Goal: Information Seeking & Learning: Learn about a topic

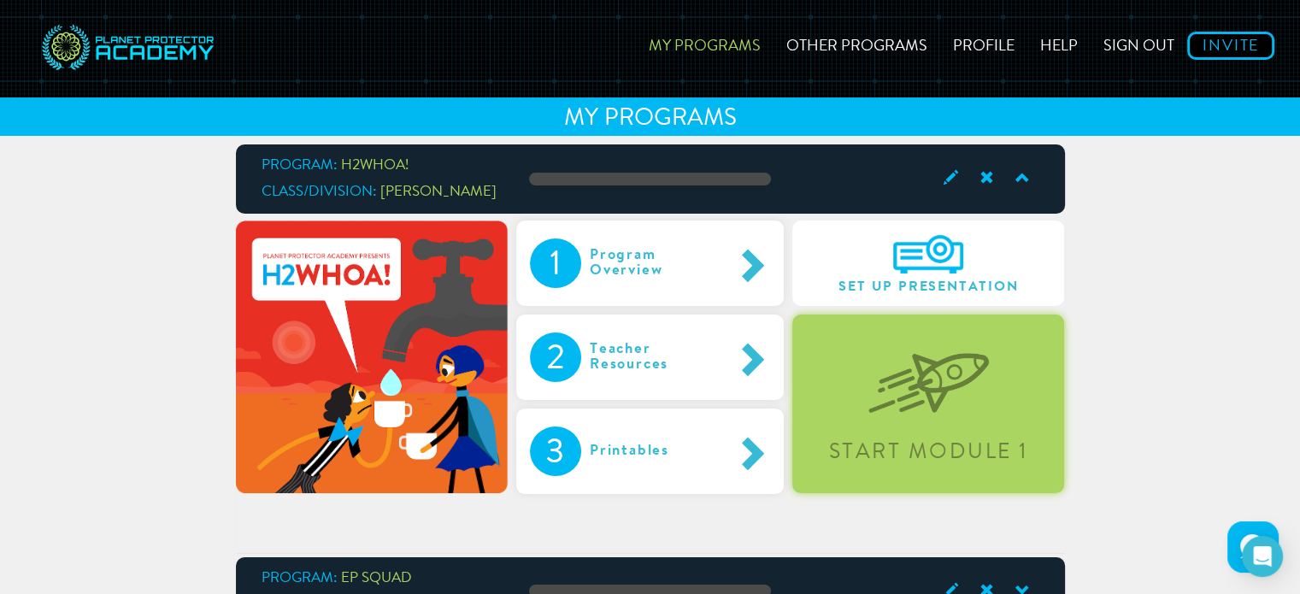
click at [886, 395] on img at bounding box center [929, 370] width 121 height 88
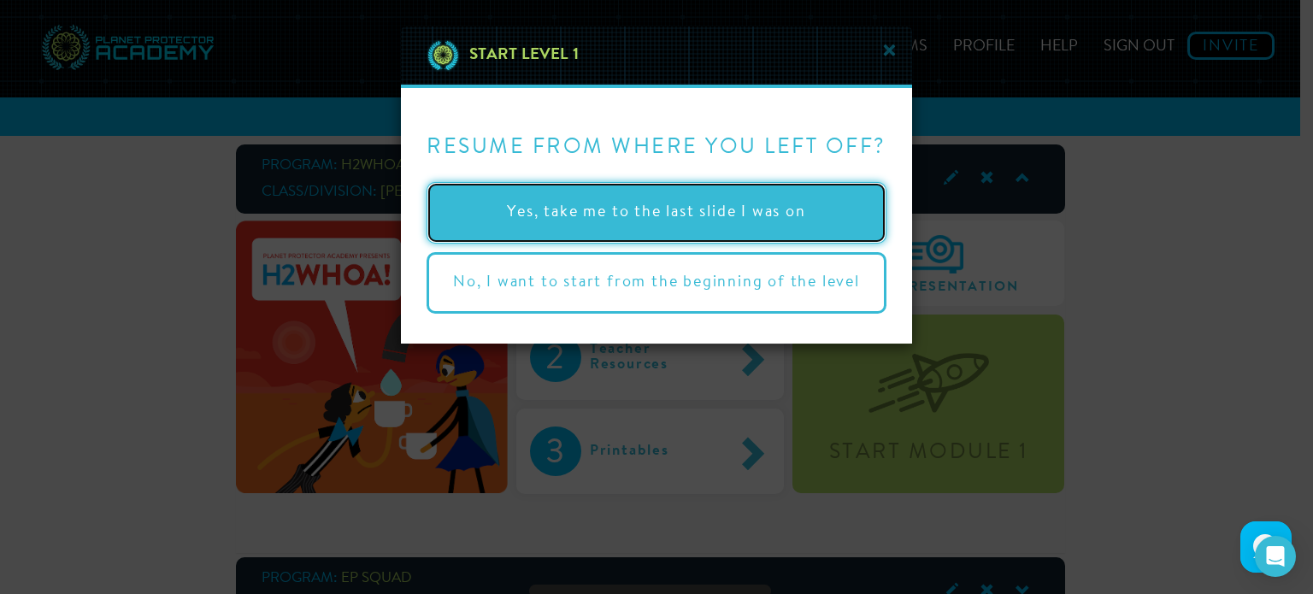
click at [704, 212] on button "Yes, take me to the last slide I was on" at bounding box center [657, 213] width 460 height 62
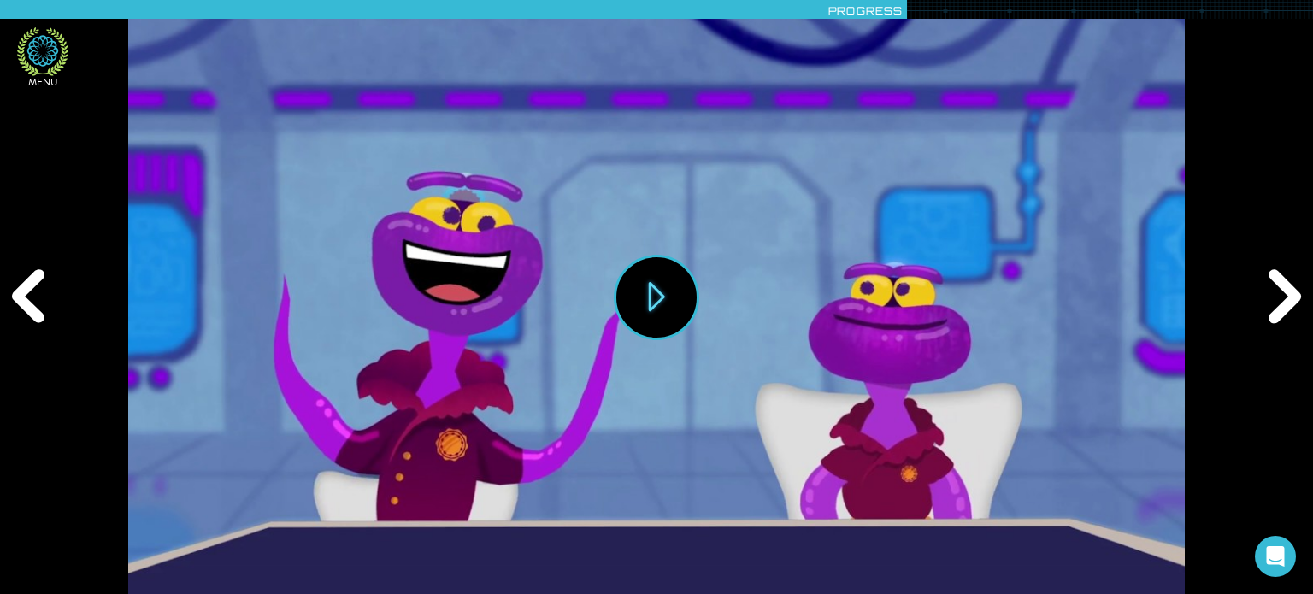
click at [44, 54] on icon at bounding box center [42, 51] width 51 height 49
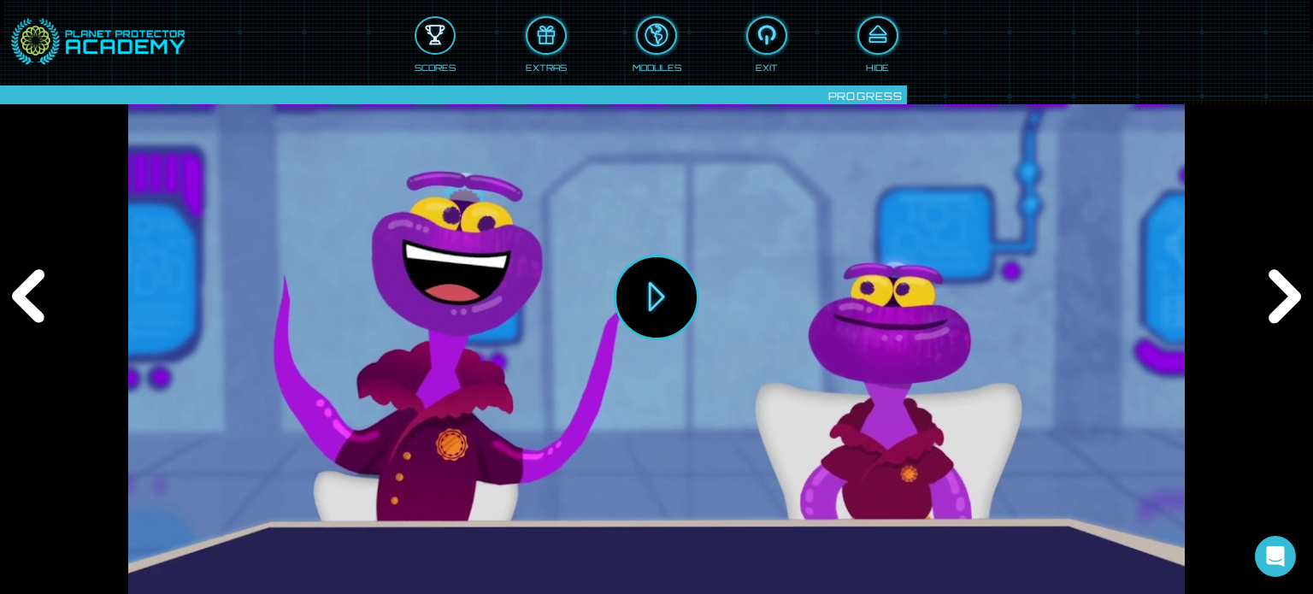
click at [432, 43] on div at bounding box center [435, 35] width 38 height 28
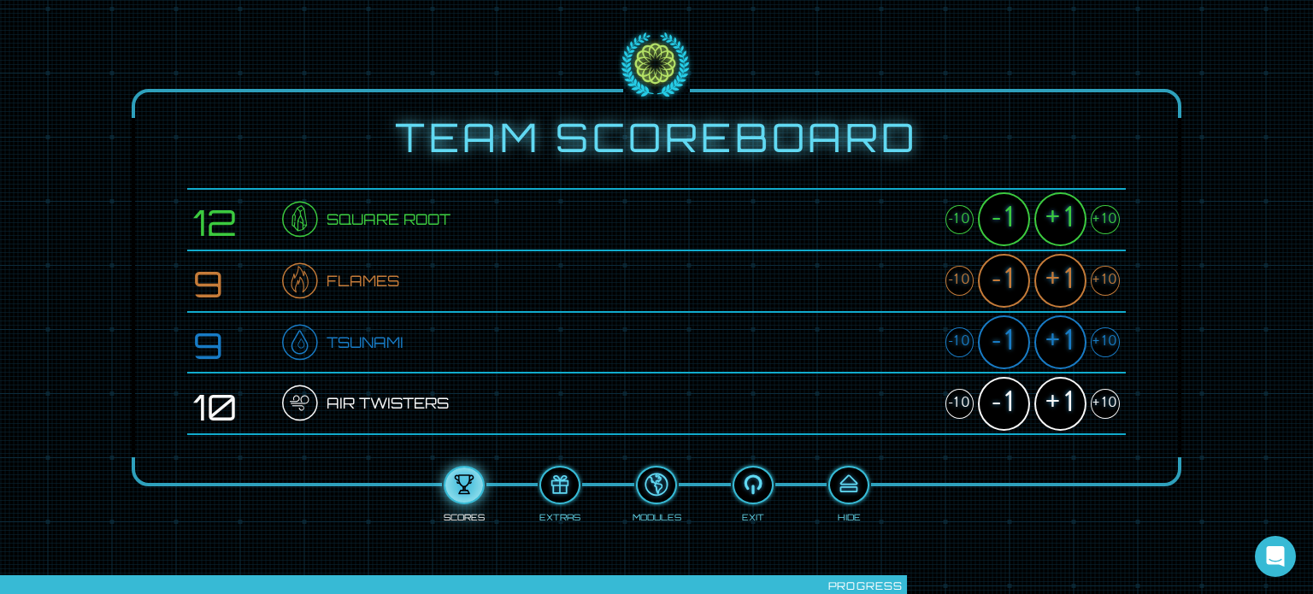
click at [1105, 218] on div "+10" at bounding box center [1105, 220] width 29 height 30
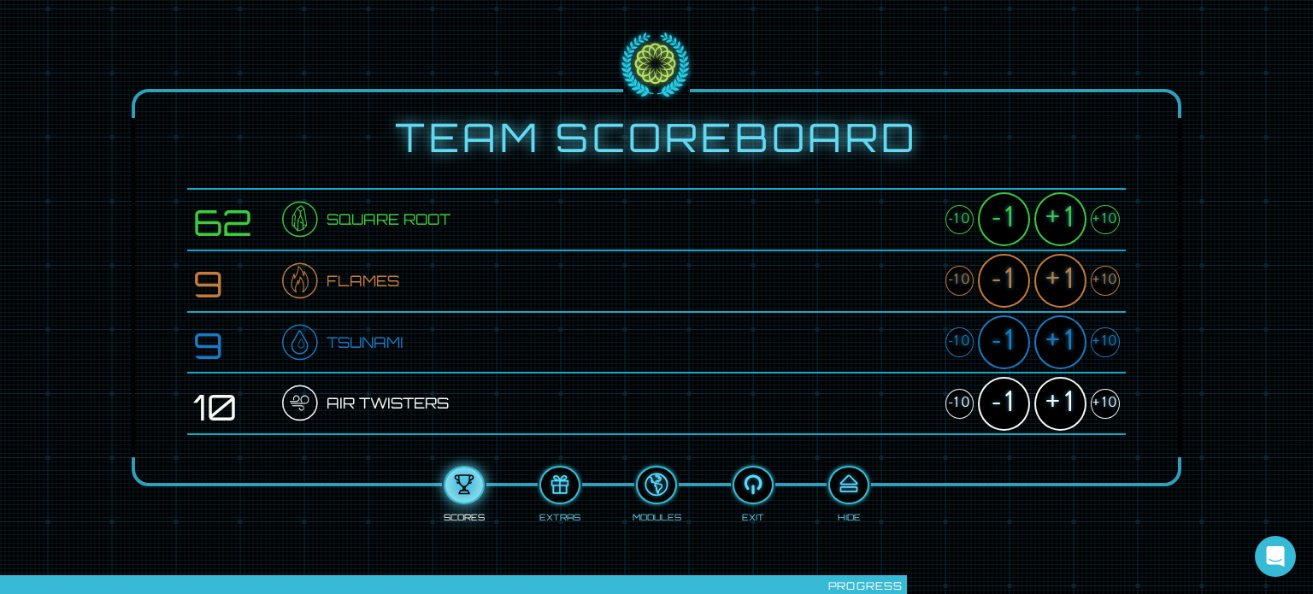
click at [1105, 218] on div "+10" at bounding box center [1105, 220] width 29 height 30
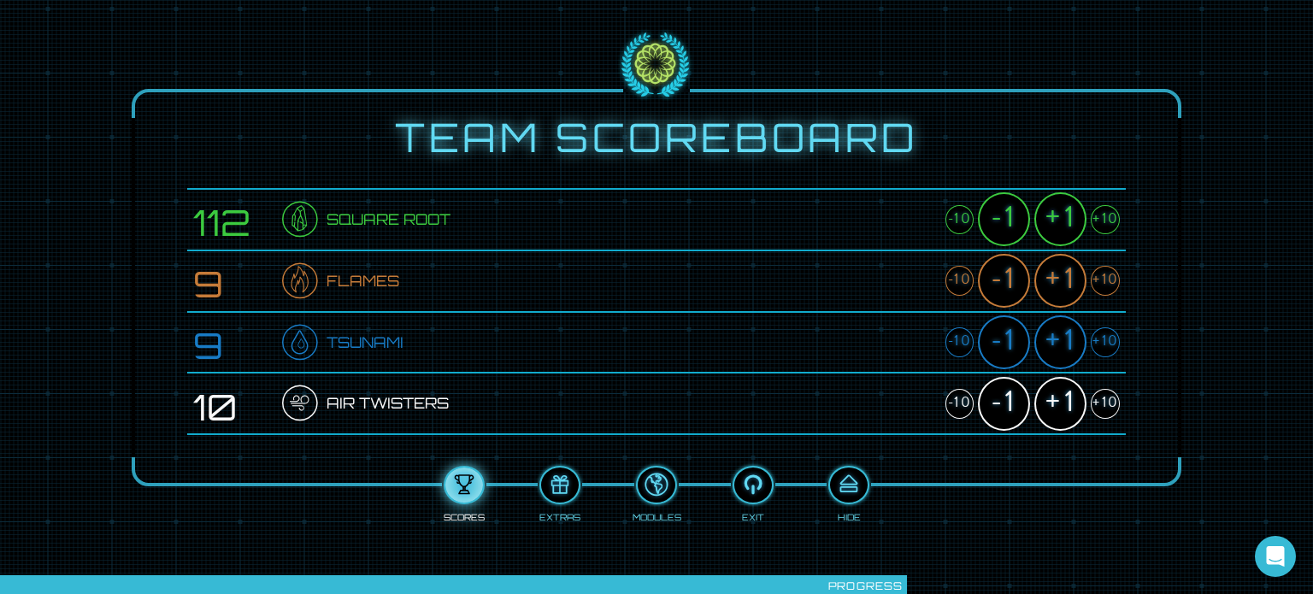
click at [1105, 218] on div "+10" at bounding box center [1105, 220] width 29 height 30
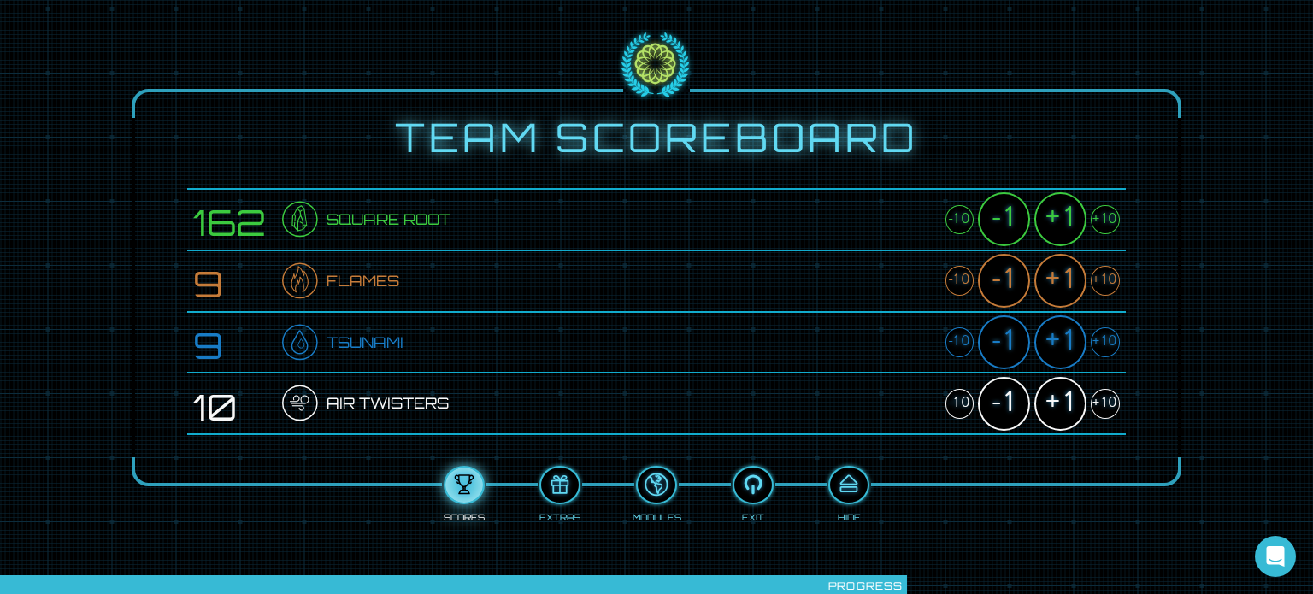
click at [1105, 218] on div "+10" at bounding box center [1105, 220] width 29 height 30
click at [1054, 218] on div "+1" at bounding box center [1060, 219] width 52 height 54
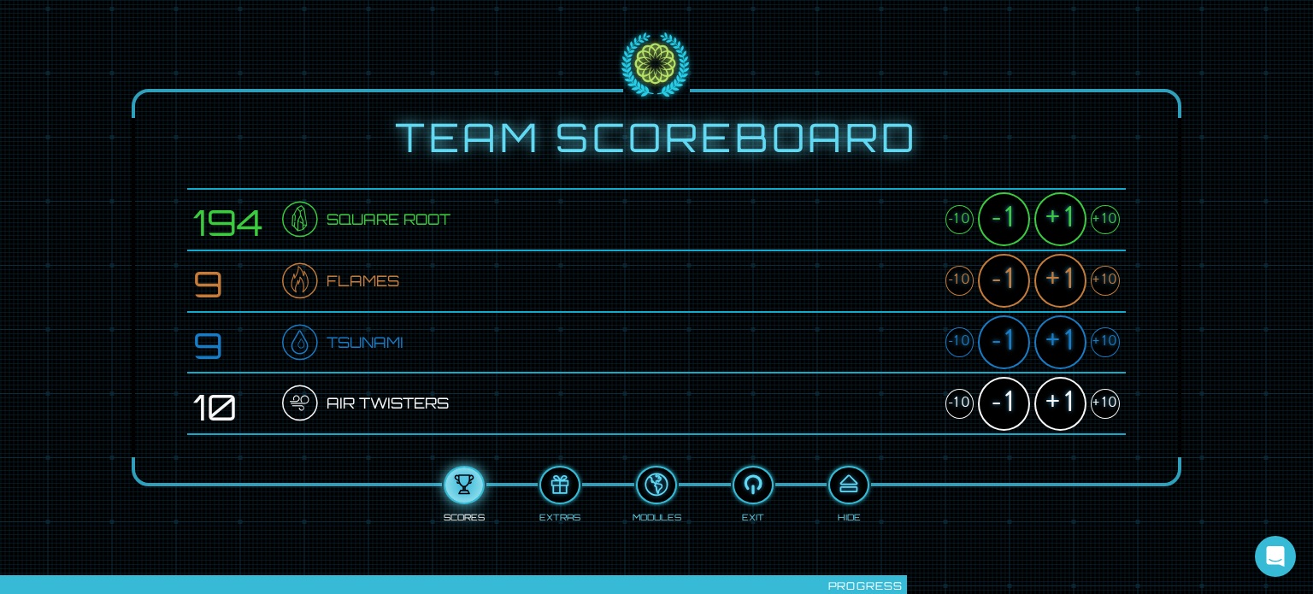
click at [1054, 219] on div "+1" at bounding box center [1060, 219] width 52 height 54
click at [1055, 221] on div "+1" at bounding box center [1060, 219] width 52 height 54
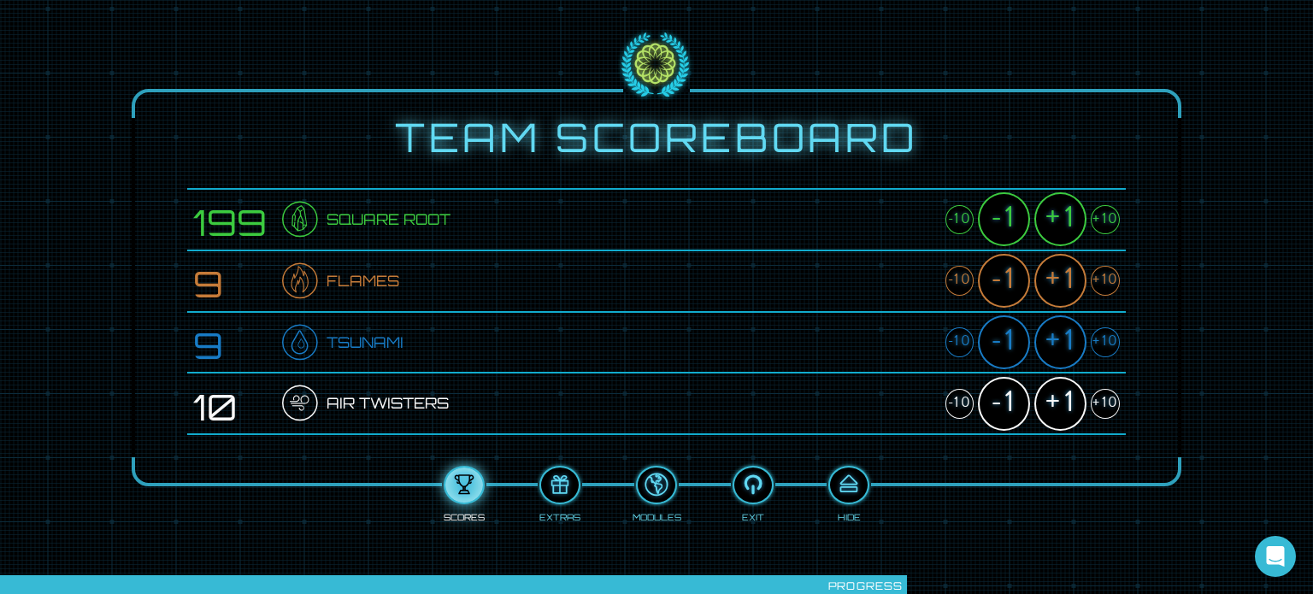
click at [1055, 221] on div "+1" at bounding box center [1060, 219] width 52 height 54
click at [1057, 226] on div "+1" at bounding box center [1060, 219] width 52 height 54
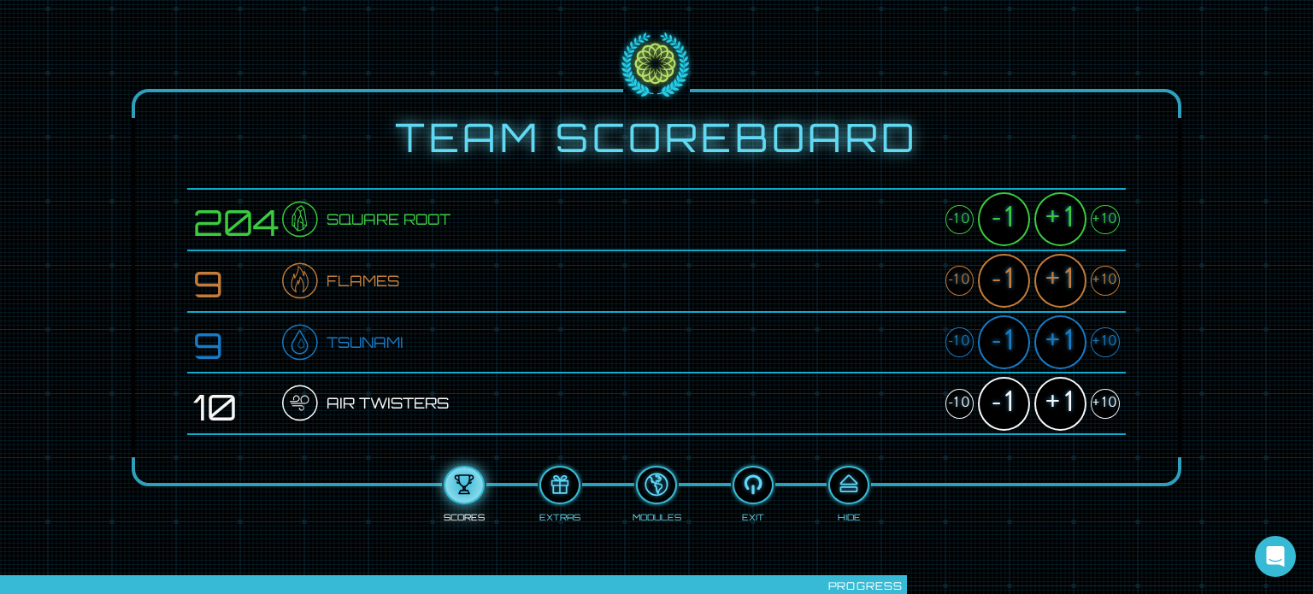
click at [1057, 227] on div "+1" at bounding box center [1060, 219] width 52 height 54
click at [1103, 283] on div "+10" at bounding box center [1105, 281] width 29 height 30
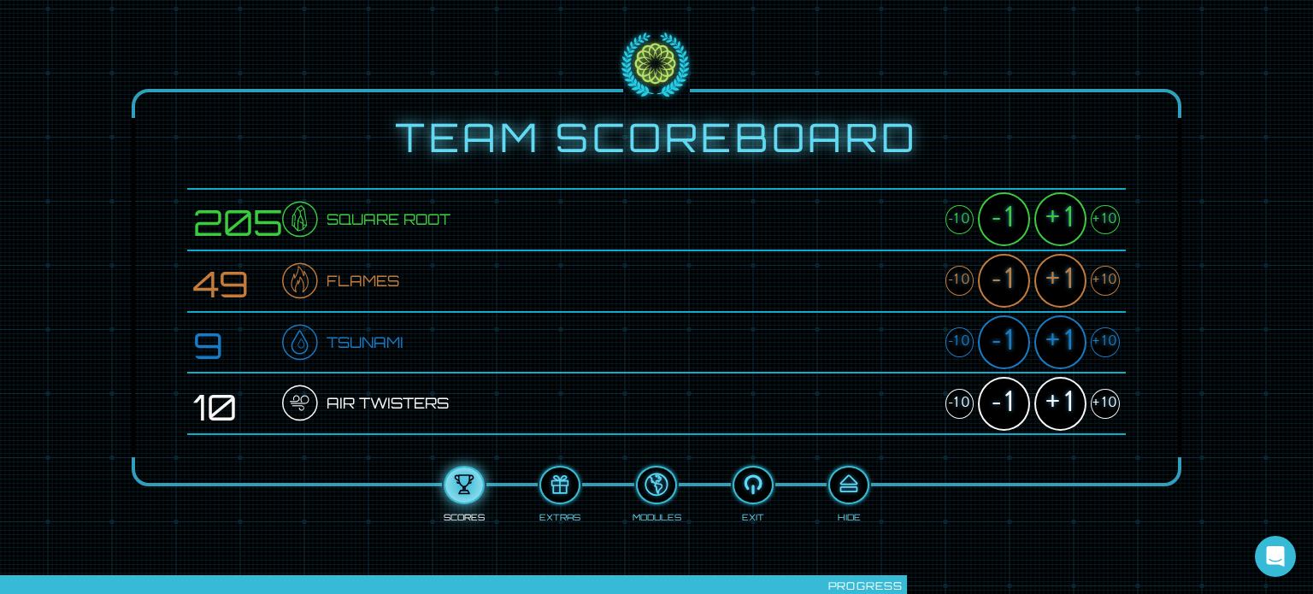
click at [1103, 283] on div "+10" at bounding box center [1105, 281] width 29 height 30
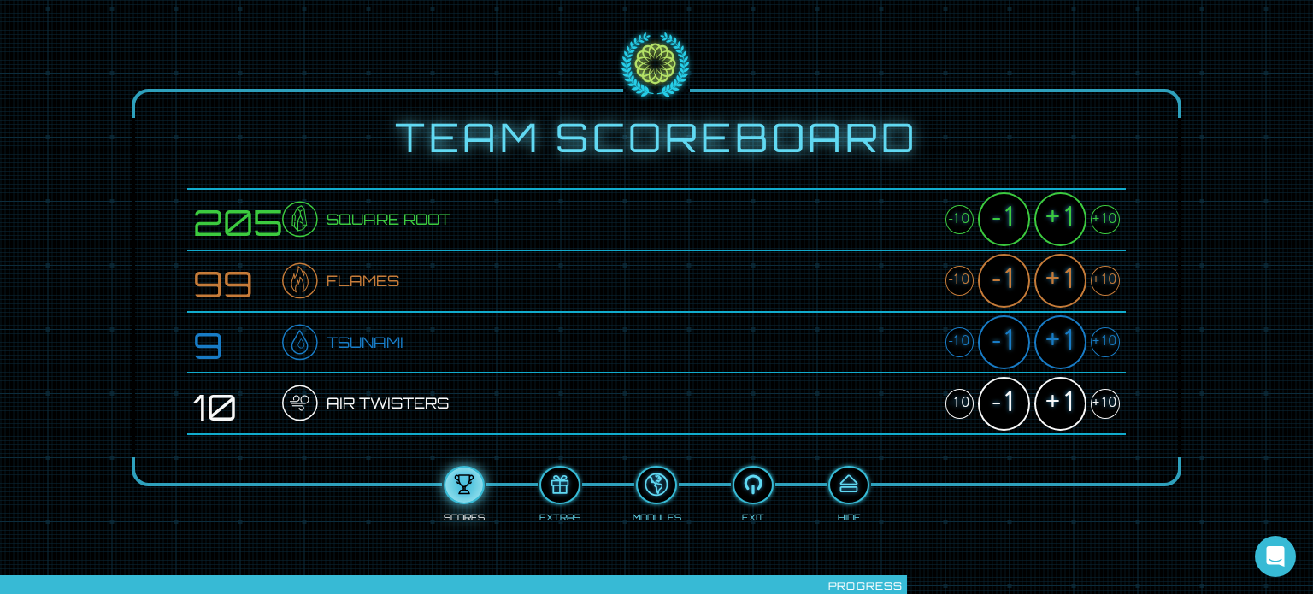
click at [1103, 283] on div "+10" at bounding box center [1105, 281] width 29 height 30
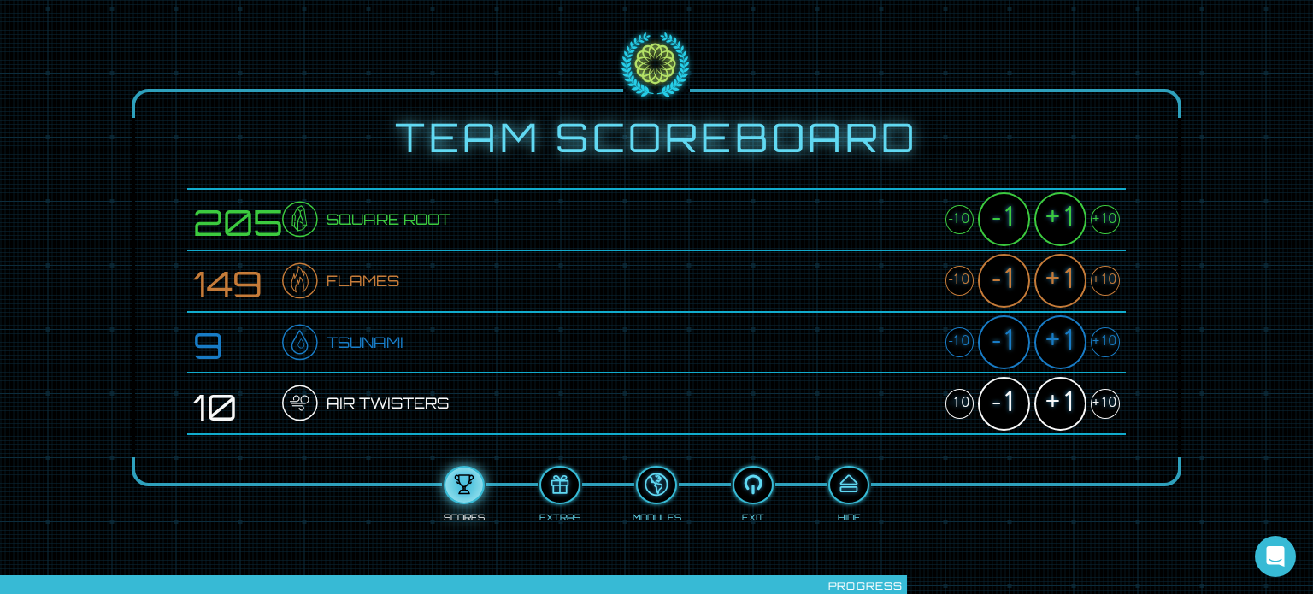
click at [1103, 283] on div "+10" at bounding box center [1105, 281] width 29 height 30
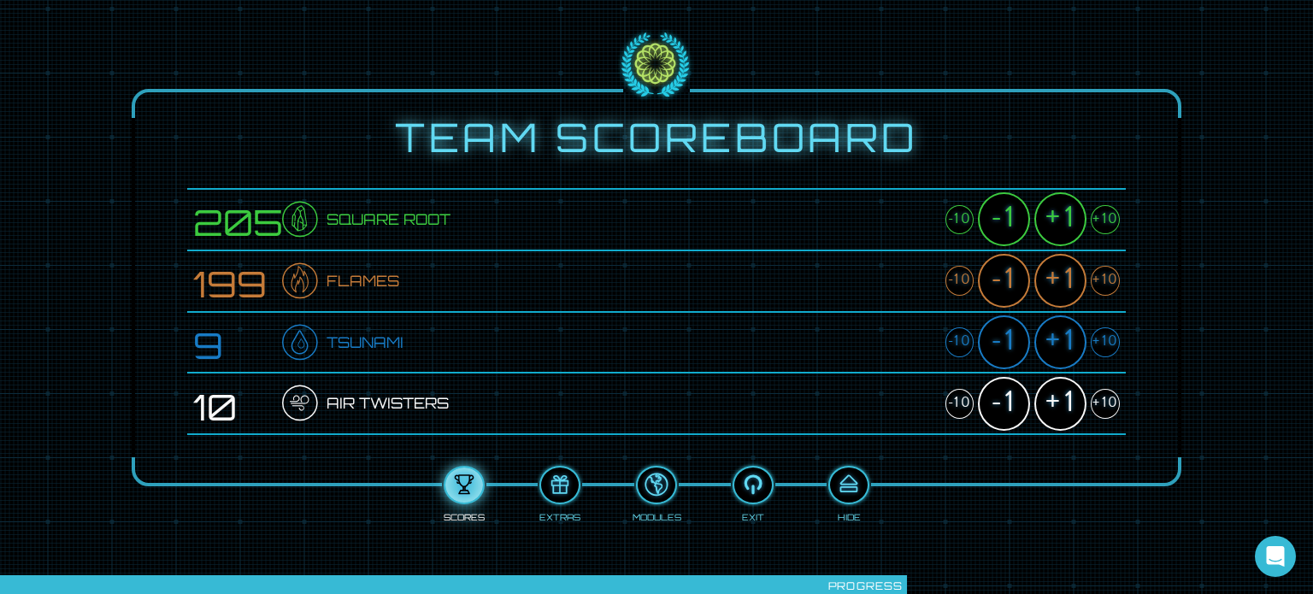
click at [1103, 283] on div "+10" at bounding box center [1105, 281] width 29 height 30
click at [1047, 280] on div "+1" at bounding box center [1060, 281] width 52 height 54
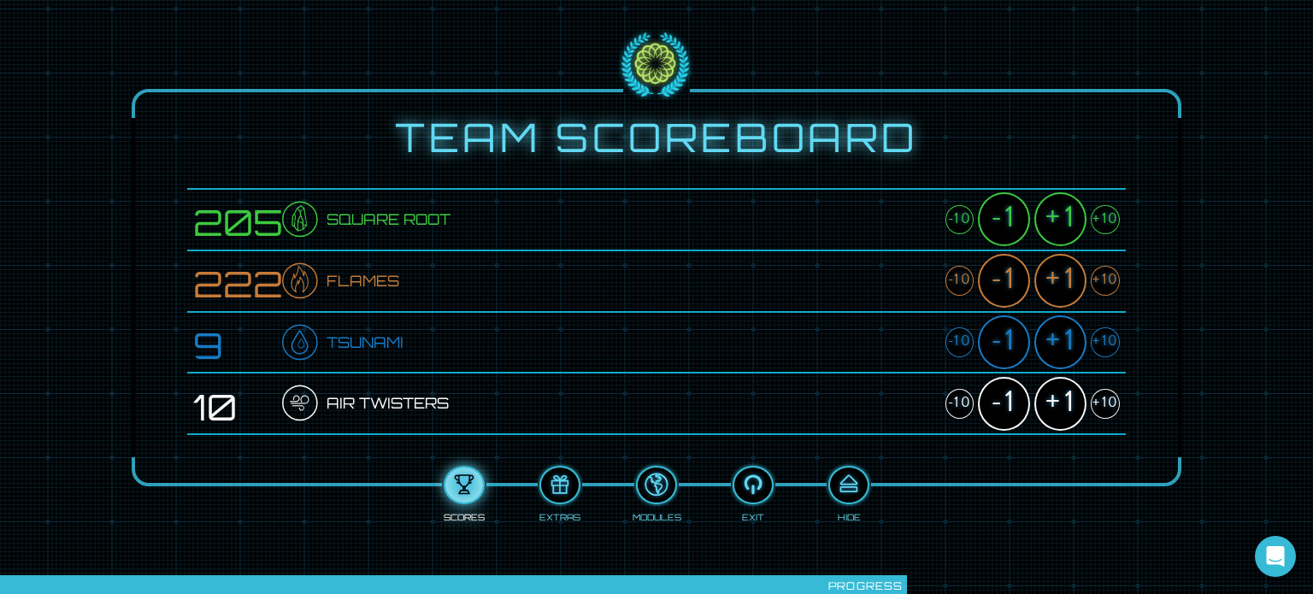
click at [1047, 280] on div "+1" at bounding box center [1060, 281] width 52 height 54
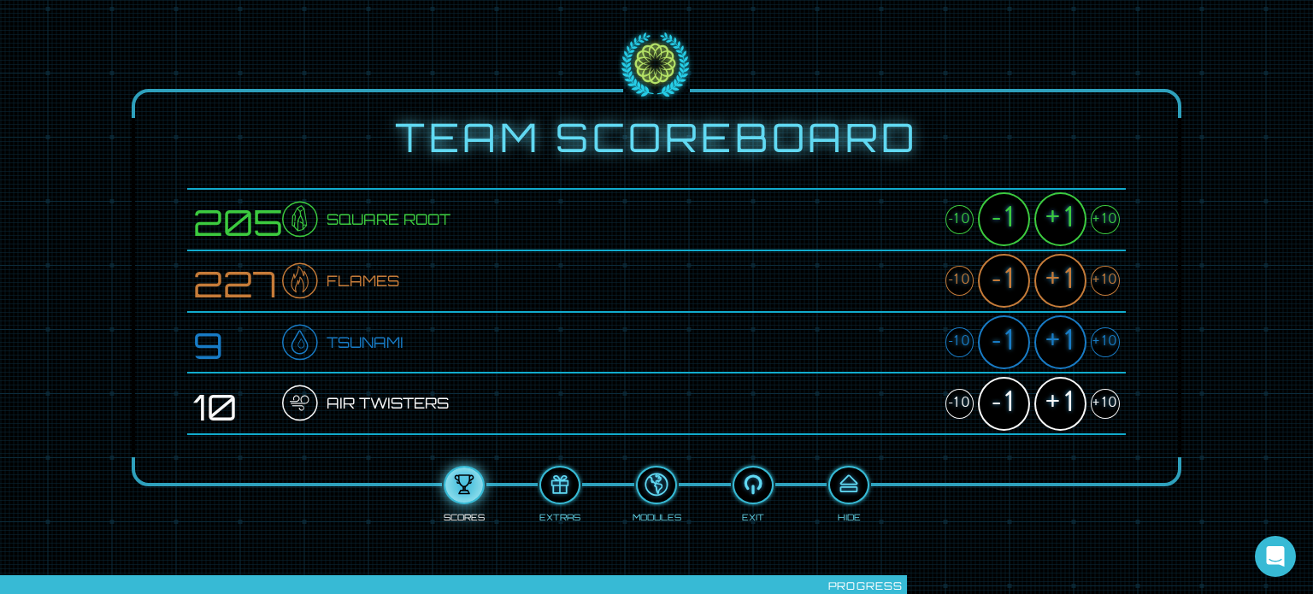
click at [1047, 280] on div "+1" at bounding box center [1060, 281] width 52 height 54
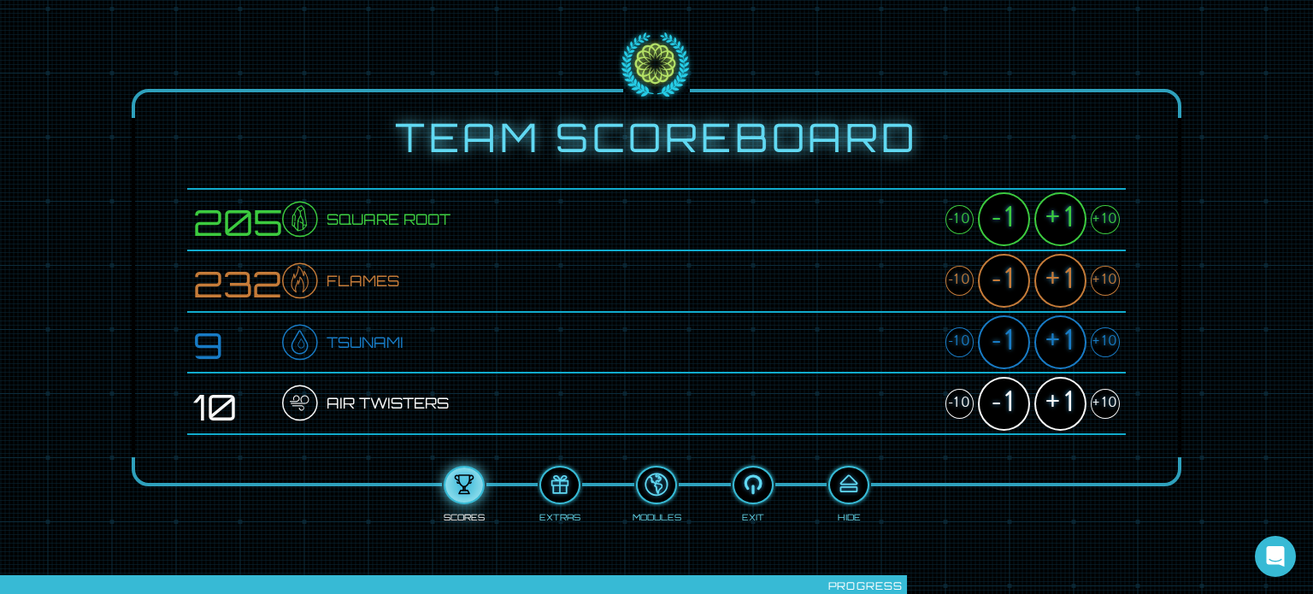
click at [1103, 339] on div "+10" at bounding box center [1105, 342] width 29 height 30
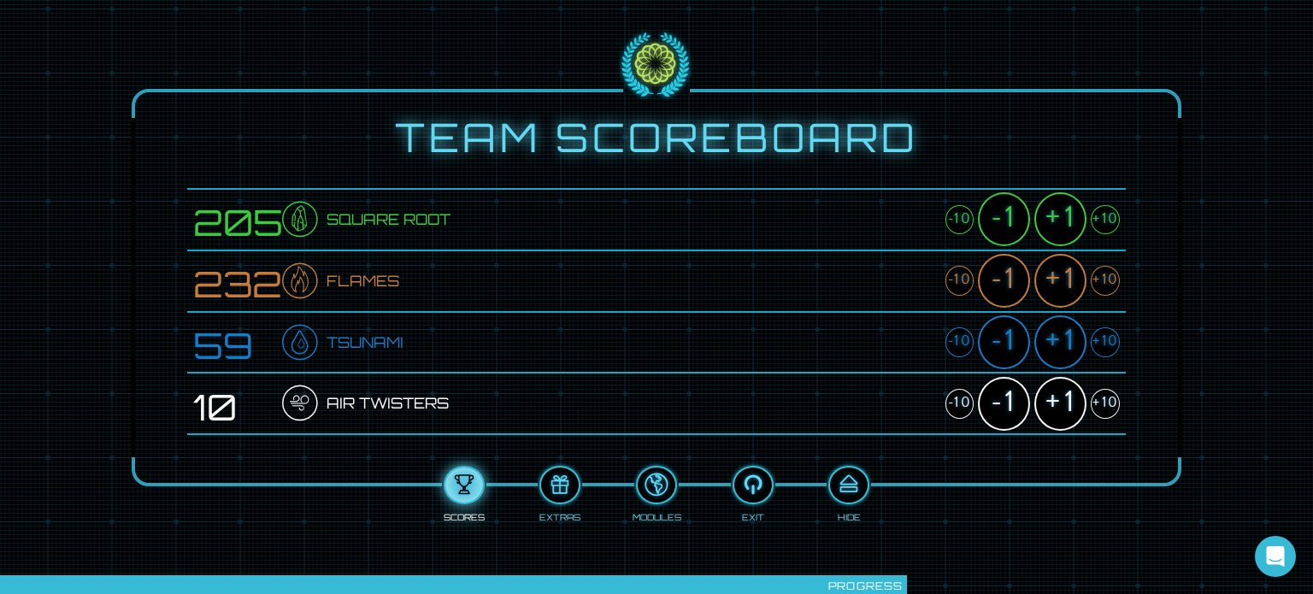
click at [1103, 339] on div "+10" at bounding box center [1105, 342] width 29 height 30
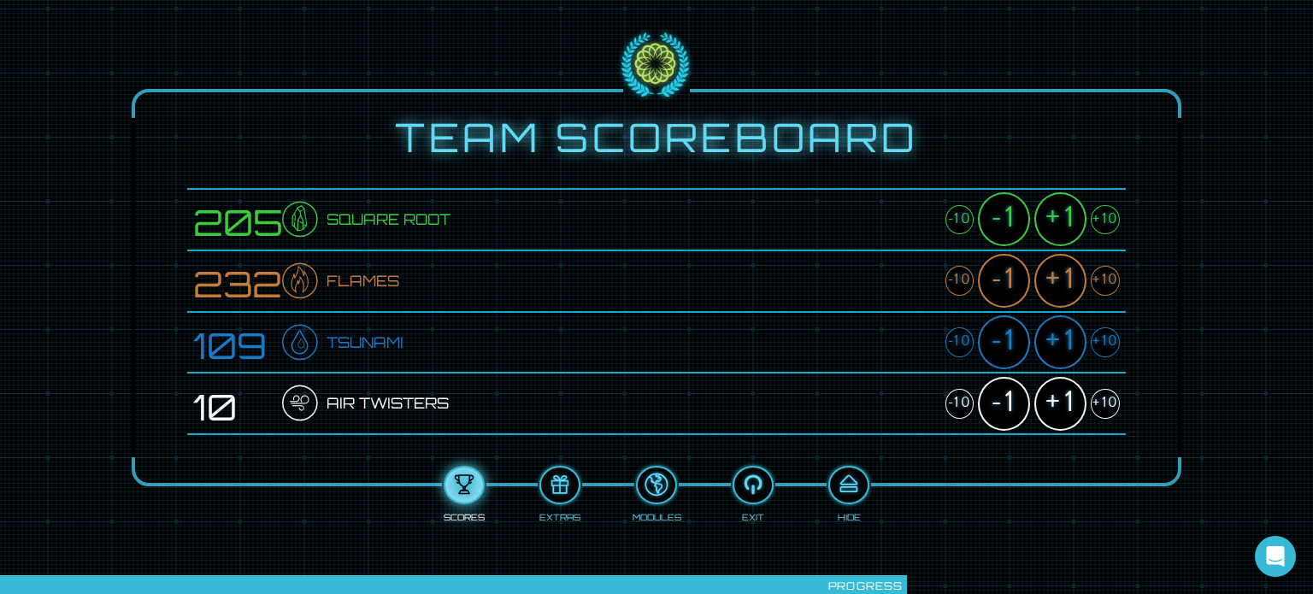
click at [1103, 339] on div "+10" at bounding box center [1105, 342] width 29 height 30
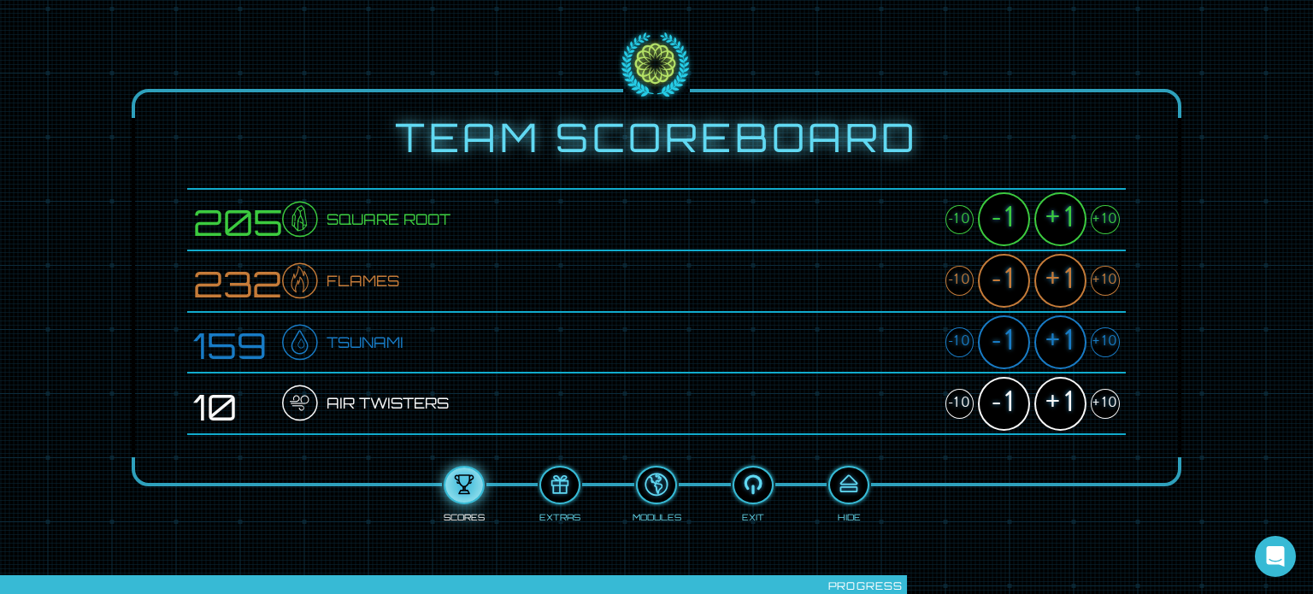
click at [1103, 339] on div "+10" at bounding box center [1105, 342] width 29 height 30
click at [1105, 405] on div "+10" at bounding box center [1105, 404] width 29 height 30
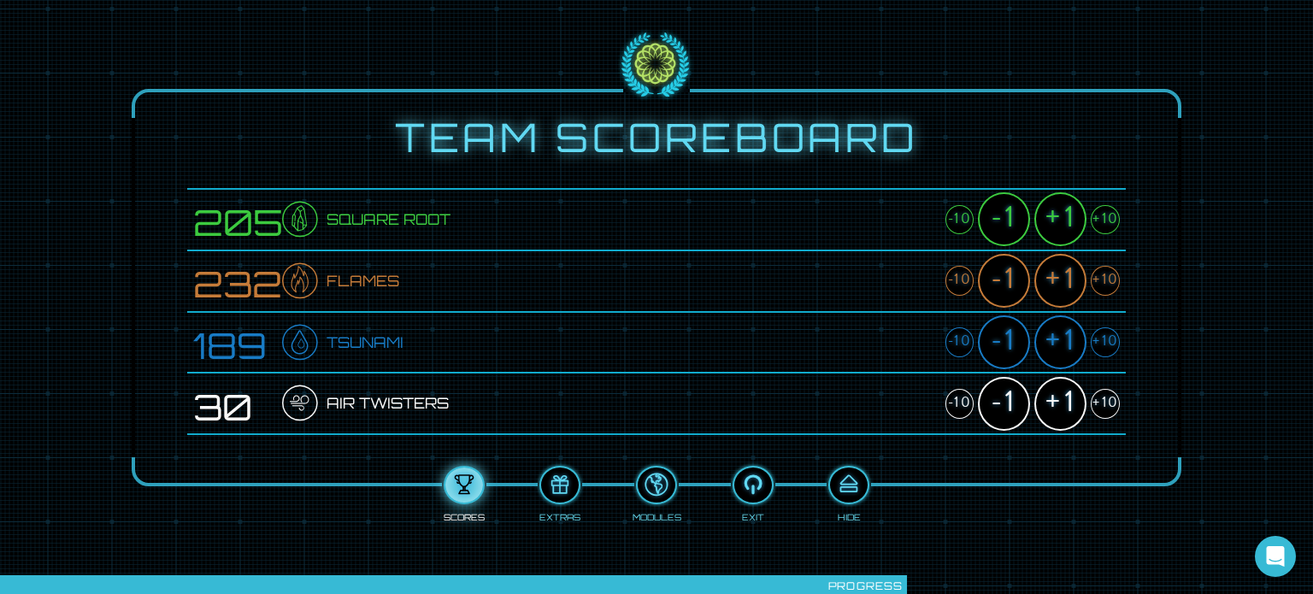
click at [1105, 405] on div "+10" at bounding box center [1105, 404] width 29 height 30
click at [1051, 411] on div "+1" at bounding box center [1060, 404] width 52 height 54
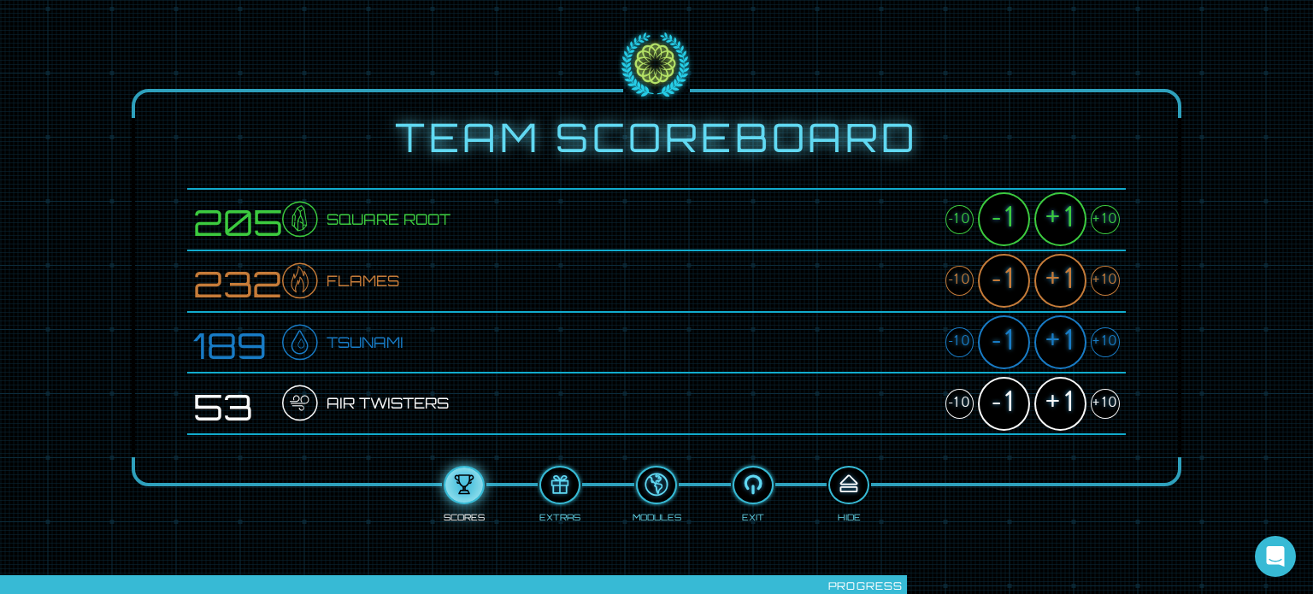
click at [857, 484] on div at bounding box center [849, 485] width 38 height 28
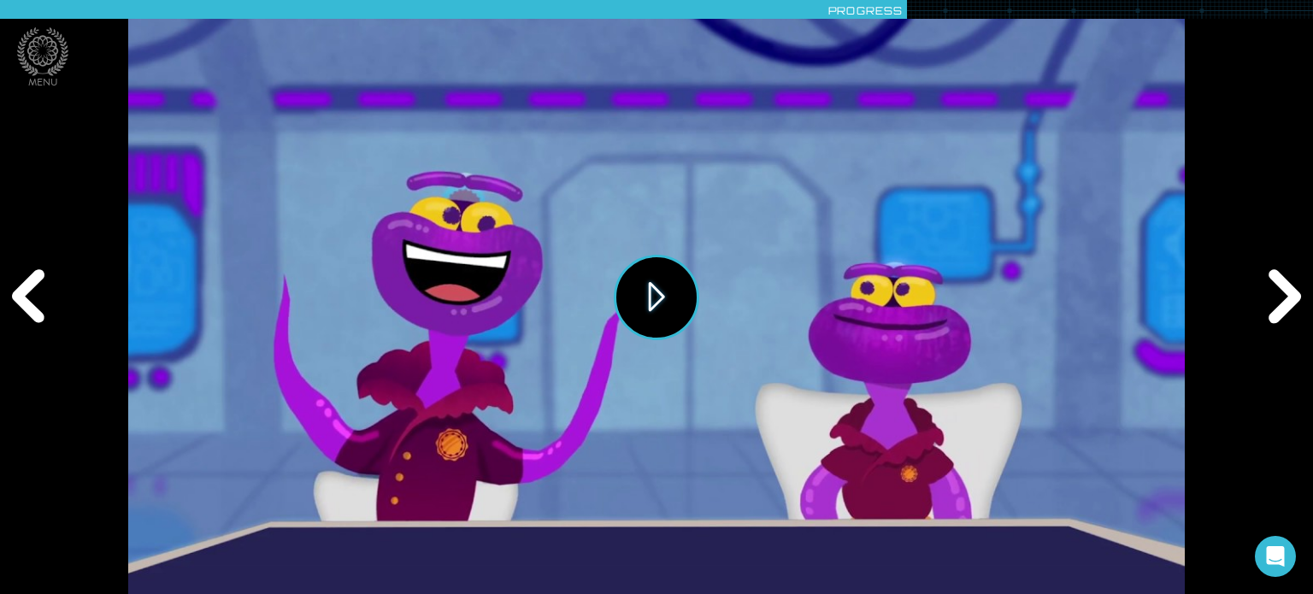
click at [661, 295] on button "Play" at bounding box center [656, 297] width 85 height 85
click at [1293, 305] on div "Next" at bounding box center [1281, 297] width 63 height 179
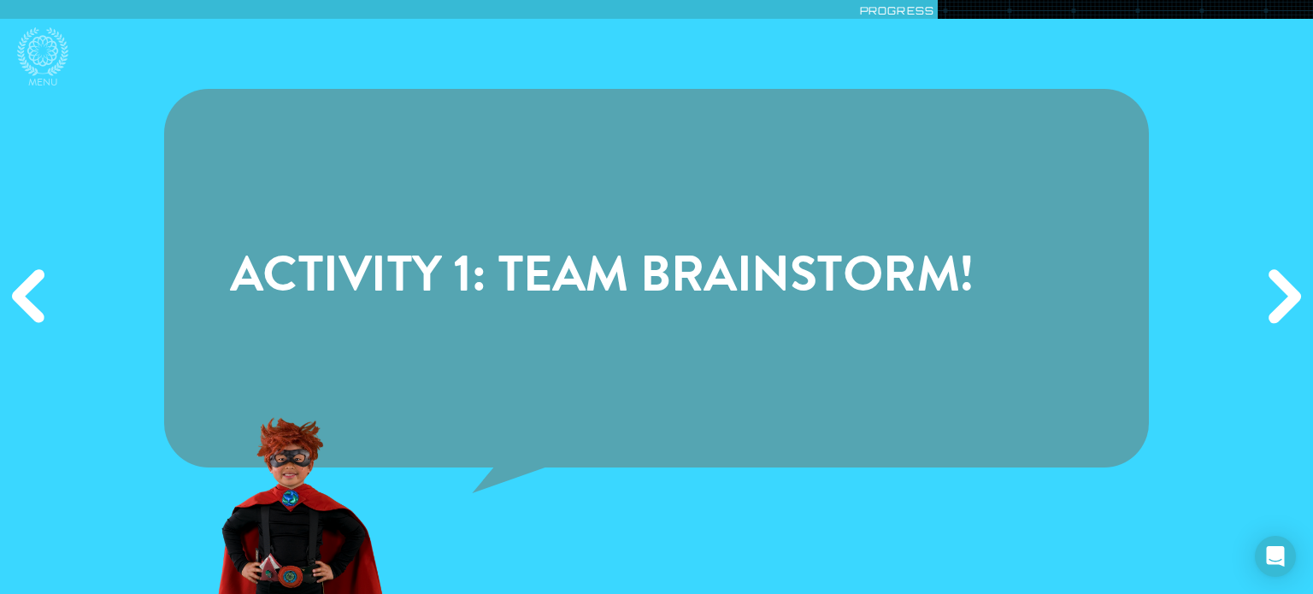
click at [1279, 311] on div "Next" at bounding box center [1281, 297] width 63 height 179
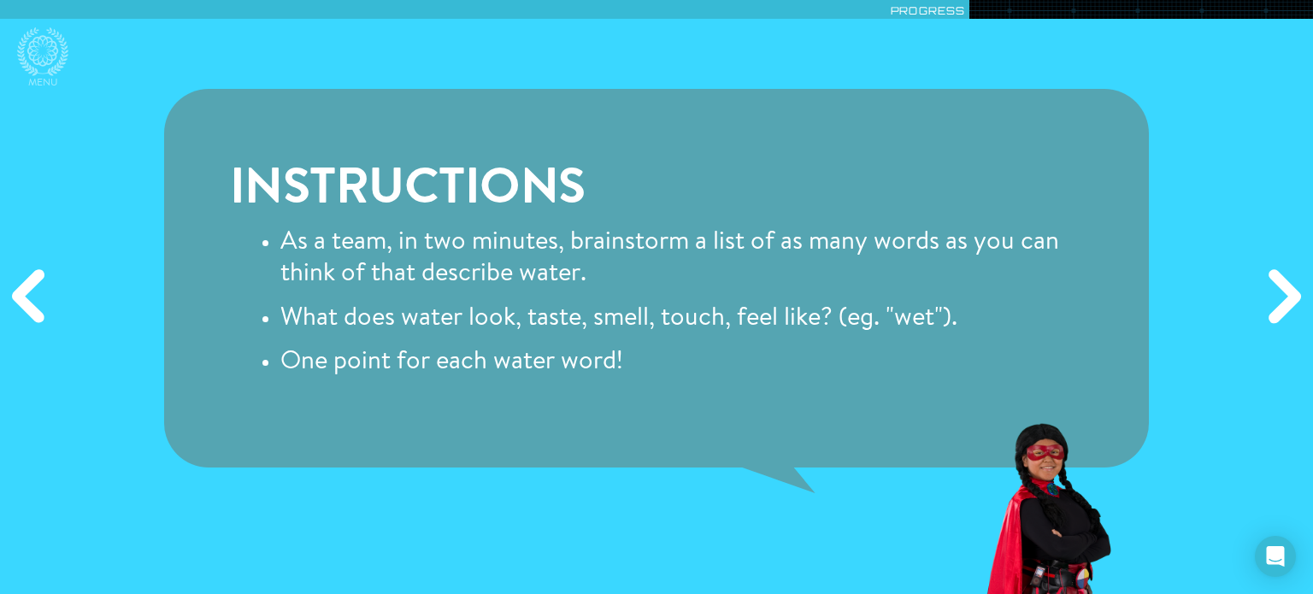
click at [1279, 311] on div "Next" at bounding box center [1281, 297] width 63 height 179
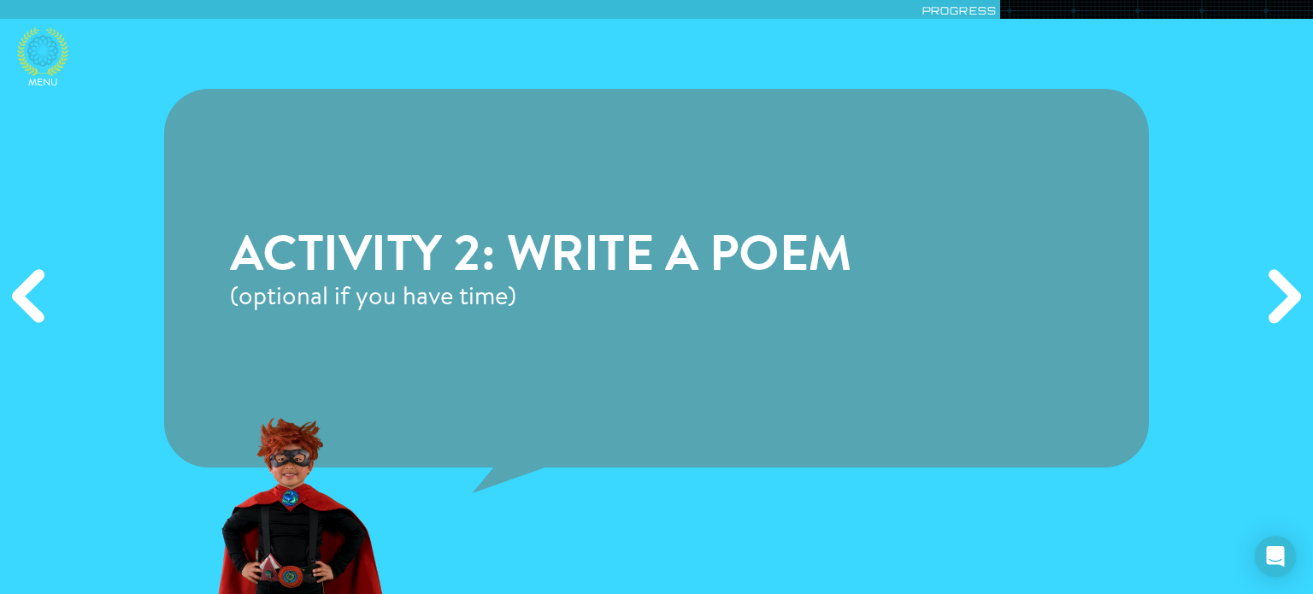
click at [44, 50] on icon at bounding box center [42, 51] width 51 height 49
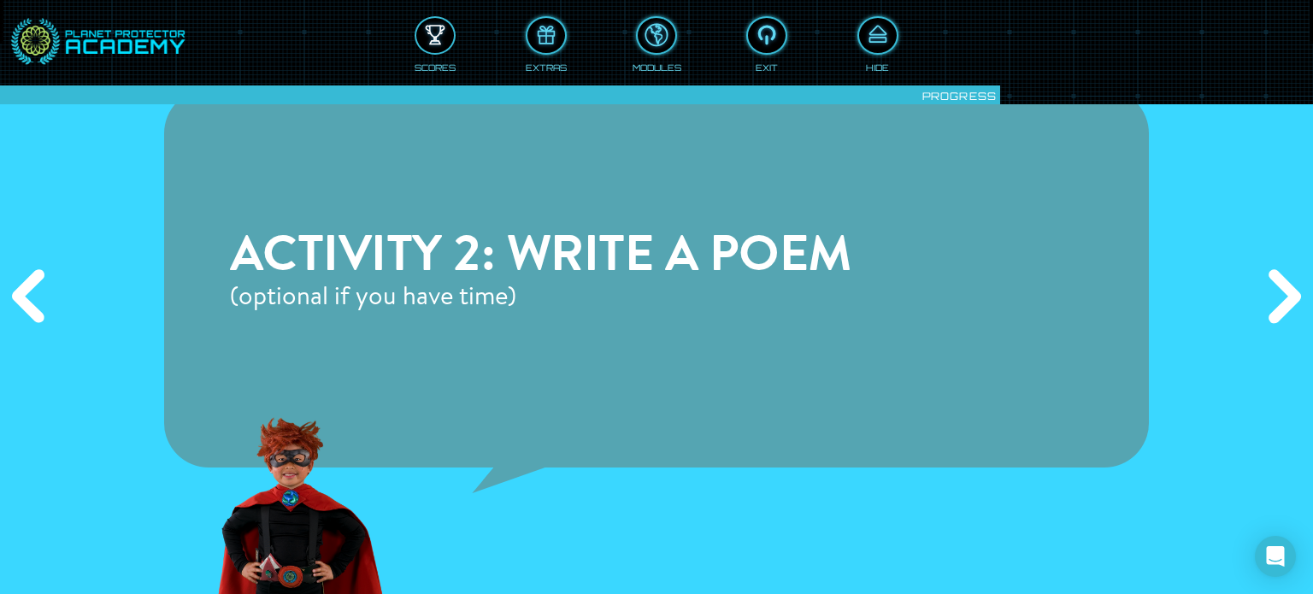
click at [445, 42] on div at bounding box center [435, 35] width 38 height 28
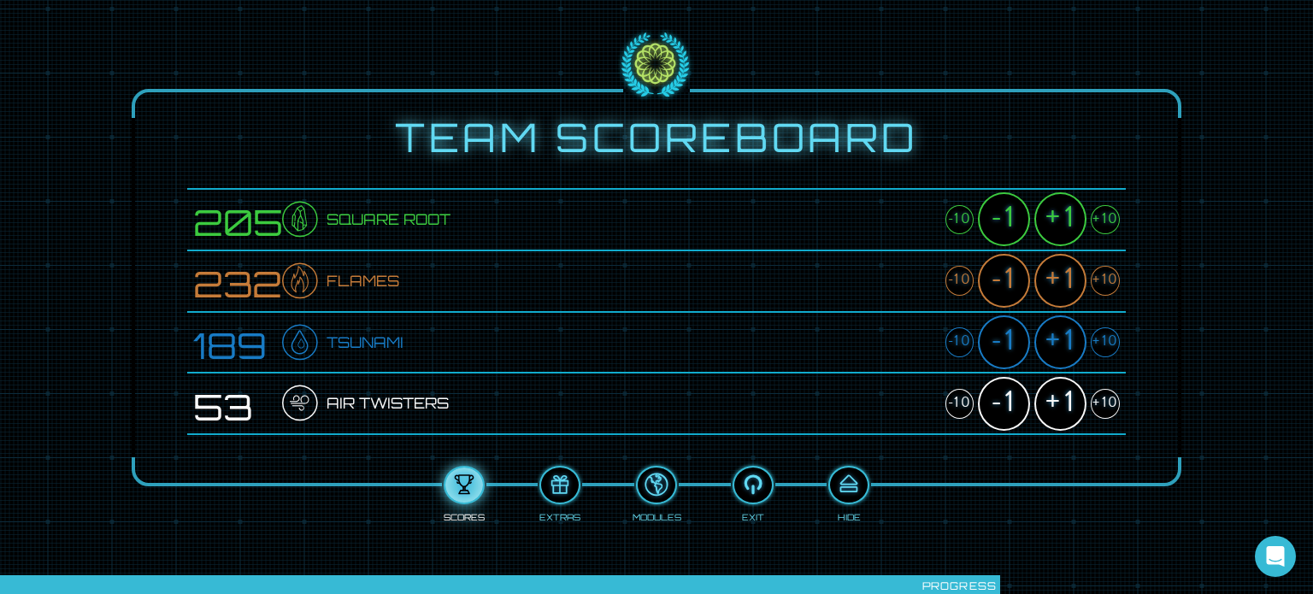
click at [1101, 402] on div "+10" at bounding box center [1105, 404] width 29 height 30
click at [1015, 398] on div "-1" at bounding box center [1004, 404] width 52 height 54
click at [1108, 340] on div "+10" at bounding box center [1105, 342] width 29 height 30
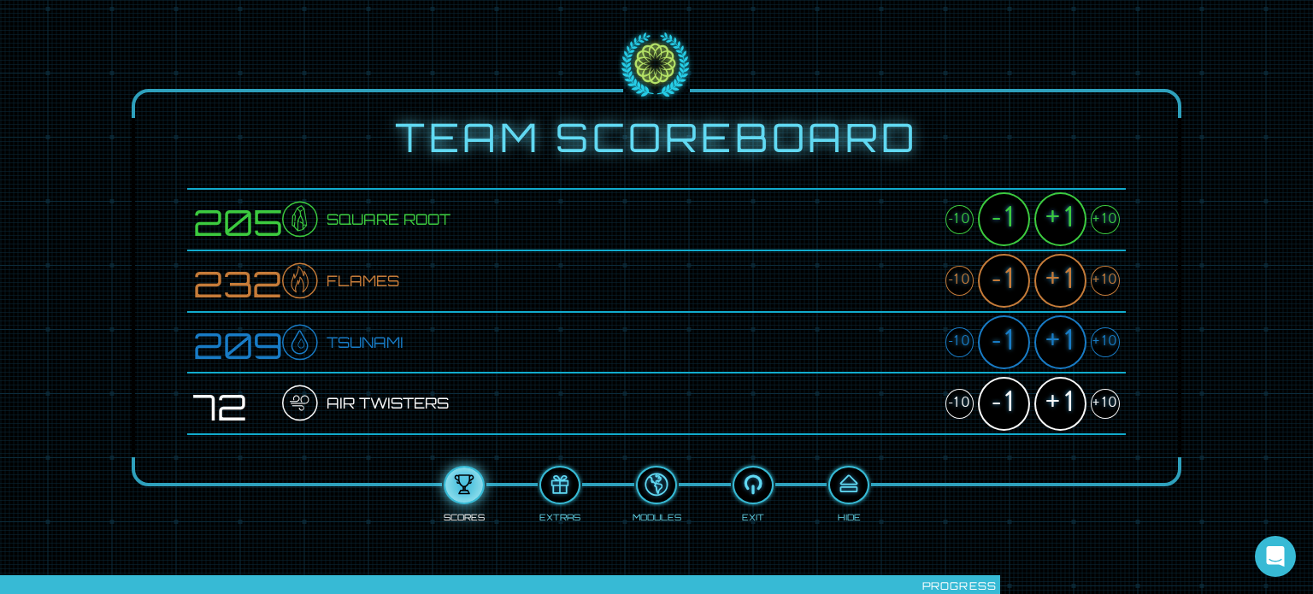
click at [1014, 341] on div "-1" at bounding box center [1004, 342] width 52 height 54
click at [1062, 339] on div "+1" at bounding box center [1060, 342] width 52 height 54
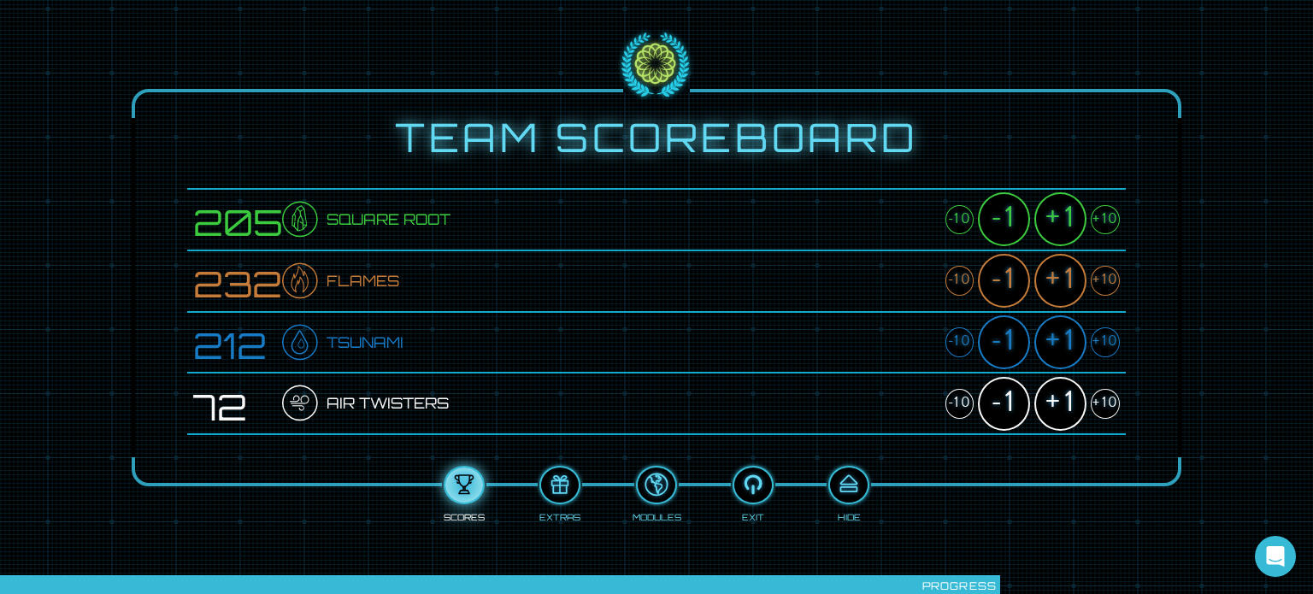
click at [1062, 339] on div "+1" at bounding box center [1060, 342] width 52 height 54
click at [1102, 282] on div "+10" at bounding box center [1105, 281] width 29 height 30
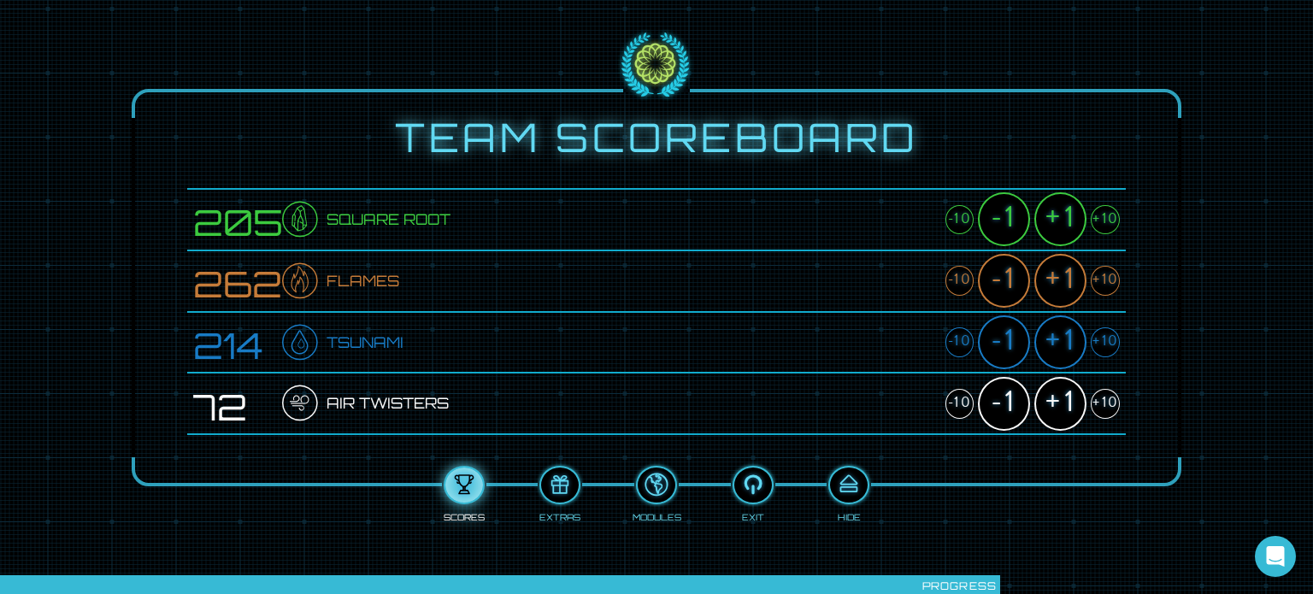
click at [1102, 282] on div "+10" at bounding box center [1105, 281] width 29 height 30
click at [1112, 216] on div "+10" at bounding box center [1105, 220] width 29 height 30
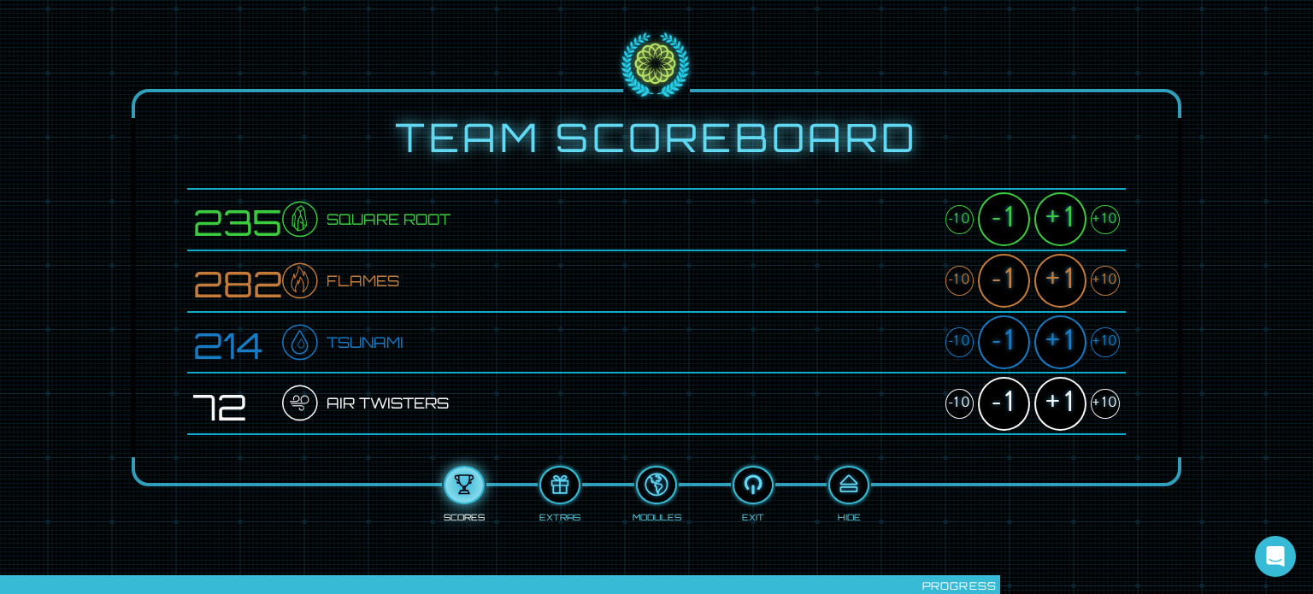
click at [1112, 216] on div "+10" at bounding box center [1105, 220] width 29 height 30
